Goal: Task Accomplishment & Management: Manage account settings

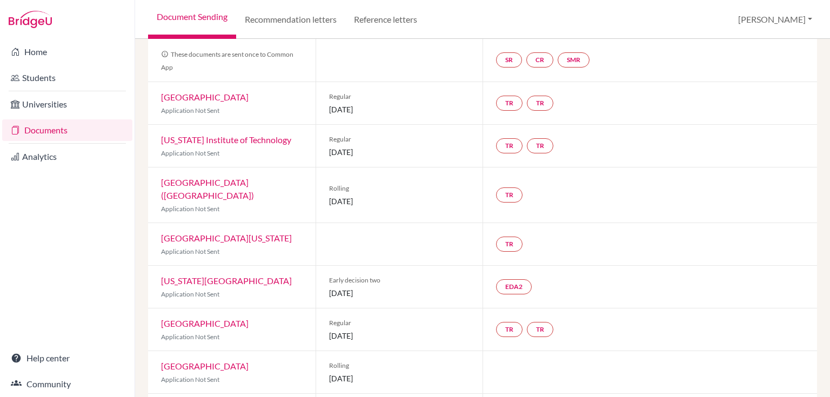
scroll to position [99, 0]
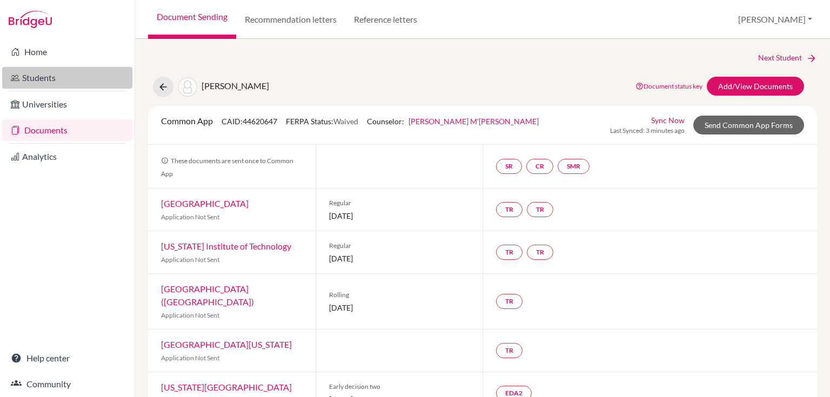
click at [33, 72] on link "Students" at bounding box center [67, 78] width 130 height 22
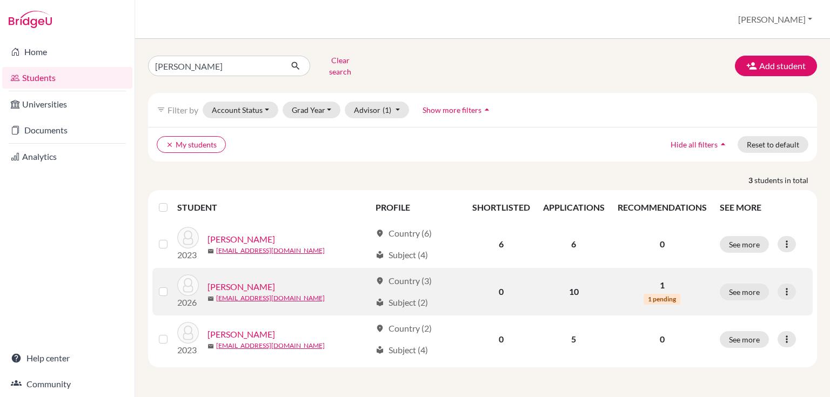
click at [225, 280] on link "[PERSON_NAME]" at bounding box center [241, 286] width 68 height 13
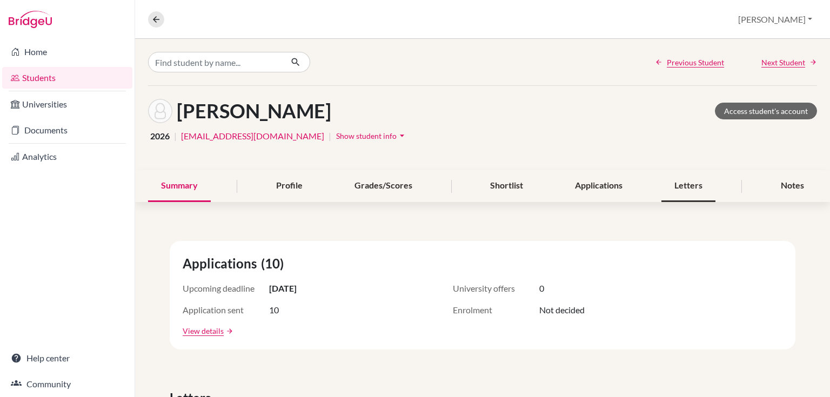
click at [674, 183] on div "Letters" at bounding box center [688, 186] width 54 height 32
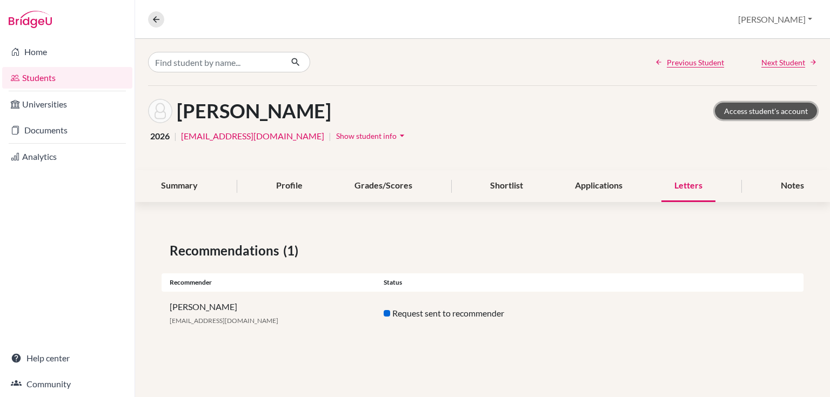
click at [761, 111] on link "Access student's account" at bounding box center [766, 111] width 102 height 17
